Goal: Task Accomplishment & Management: Manage account settings

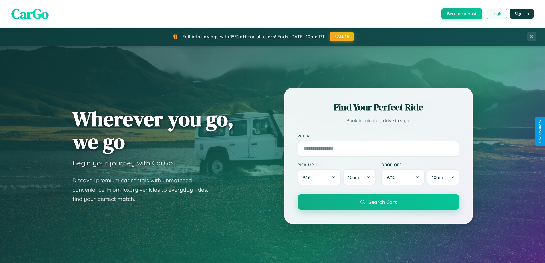
click at [496, 14] on button "Login" at bounding box center [497, 14] width 20 height 10
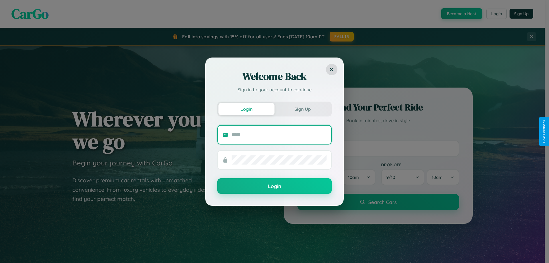
click at [279, 134] on input "text" at bounding box center [279, 134] width 95 height 9
type input "**********"
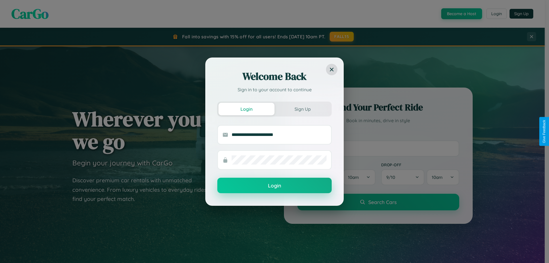
click at [275, 186] on button "Login" at bounding box center [274, 185] width 114 height 15
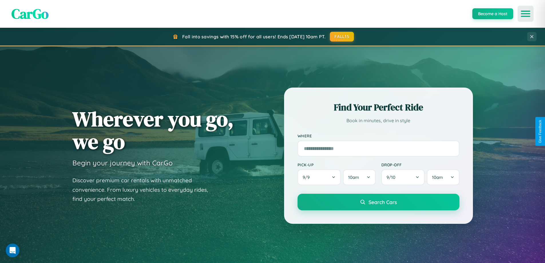
click at [526, 14] on icon "Open menu" at bounding box center [526, 13] width 8 height 5
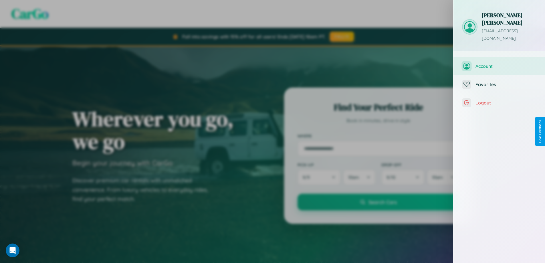
click at [499, 63] on span "Account" at bounding box center [506, 66] width 61 height 6
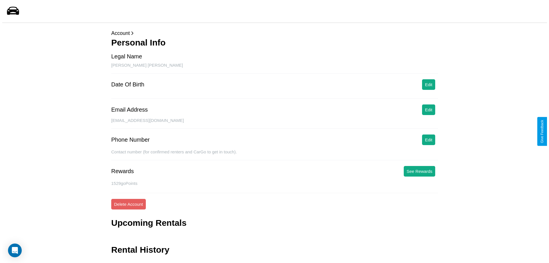
scroll to position [14, 0]
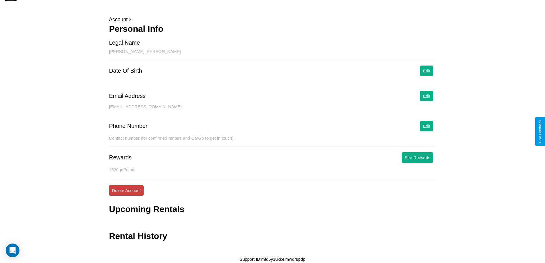
click at [126, 190] on button "Delete Account" at bounding box center [126, 190] width 35 height 11
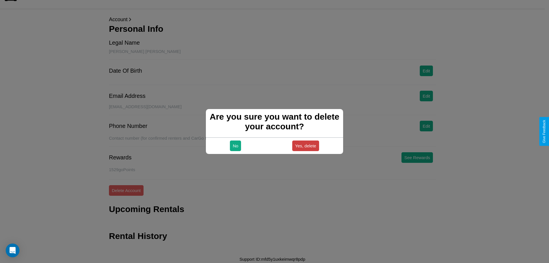
click at [306, 146] on button "Yes, delete" at bounding box center [305, 145] width 27 height 11
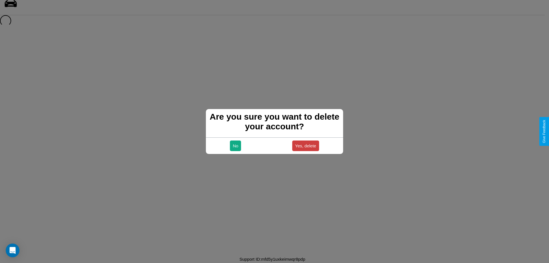
scroll to position [8, 0]
